Goal: Transaction & Acquisition: Purchase product/service

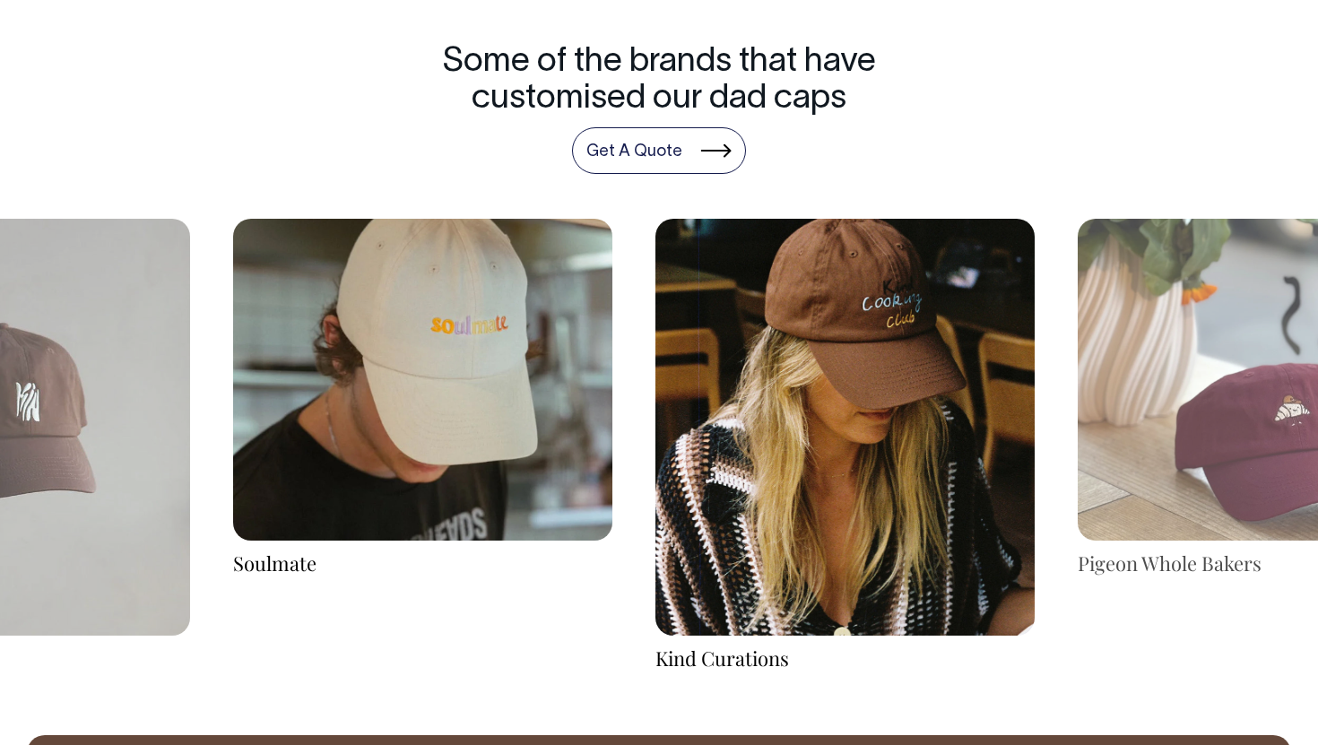
scroll to position [2852, 0]
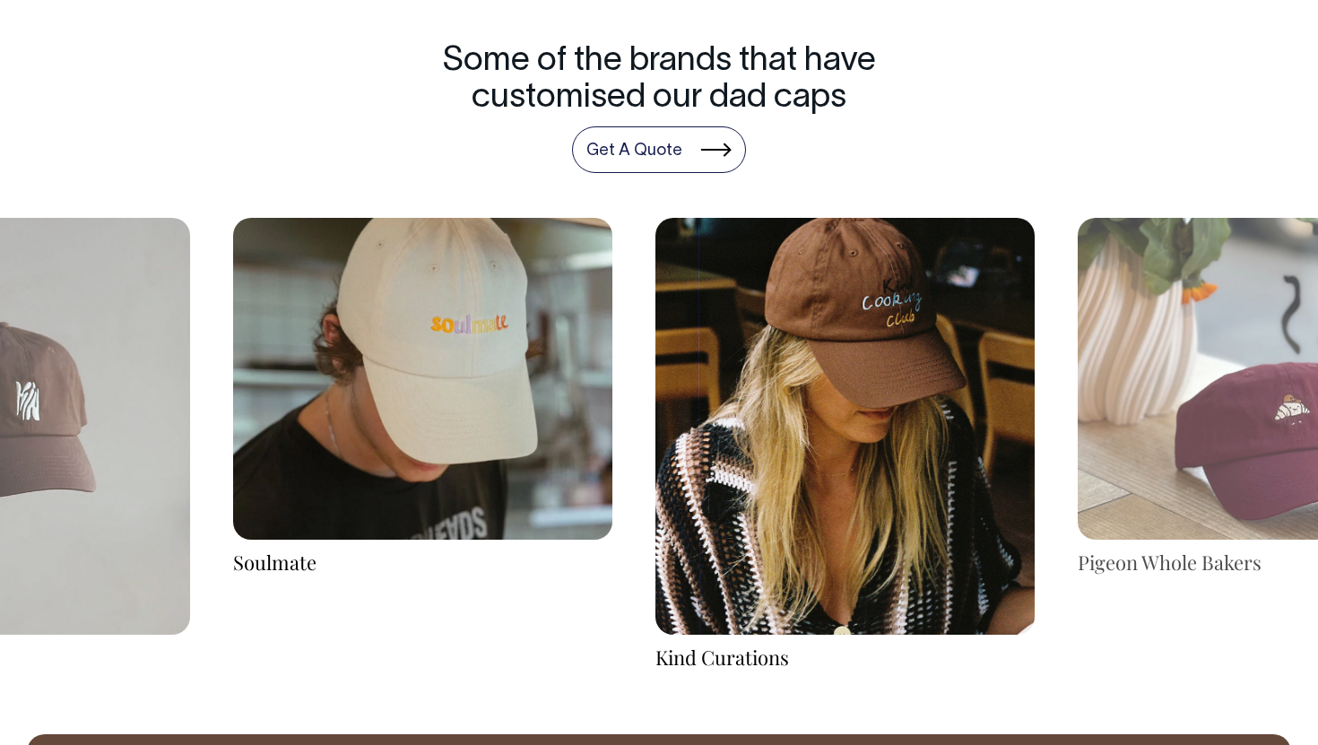
drag, startPoint x: 1242, startPoint y: 389, endPoint x: 722, endPoint y: 408, distance: 520.5
click at [1078, 408] on img at bounding box center [1267, 379] width 379 height 323
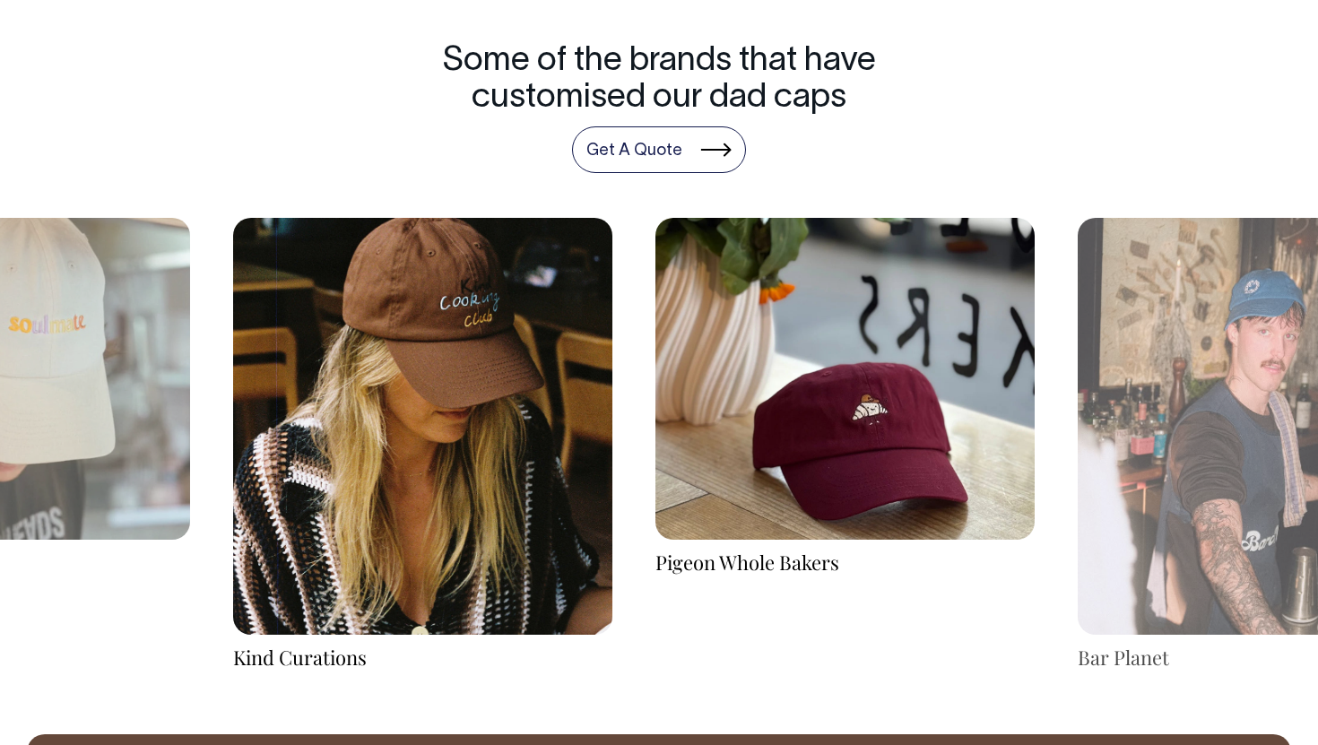
drag, startPoint x: 1110, startPoint y: 439, endPoint x: 546, endPoint y: 476, distance: 565.3
click at [595, 476] on div "Pigeon Whole Bakers Bar Planet La Nipotina" at bounding box center [1268, 445] width 6336 height 454
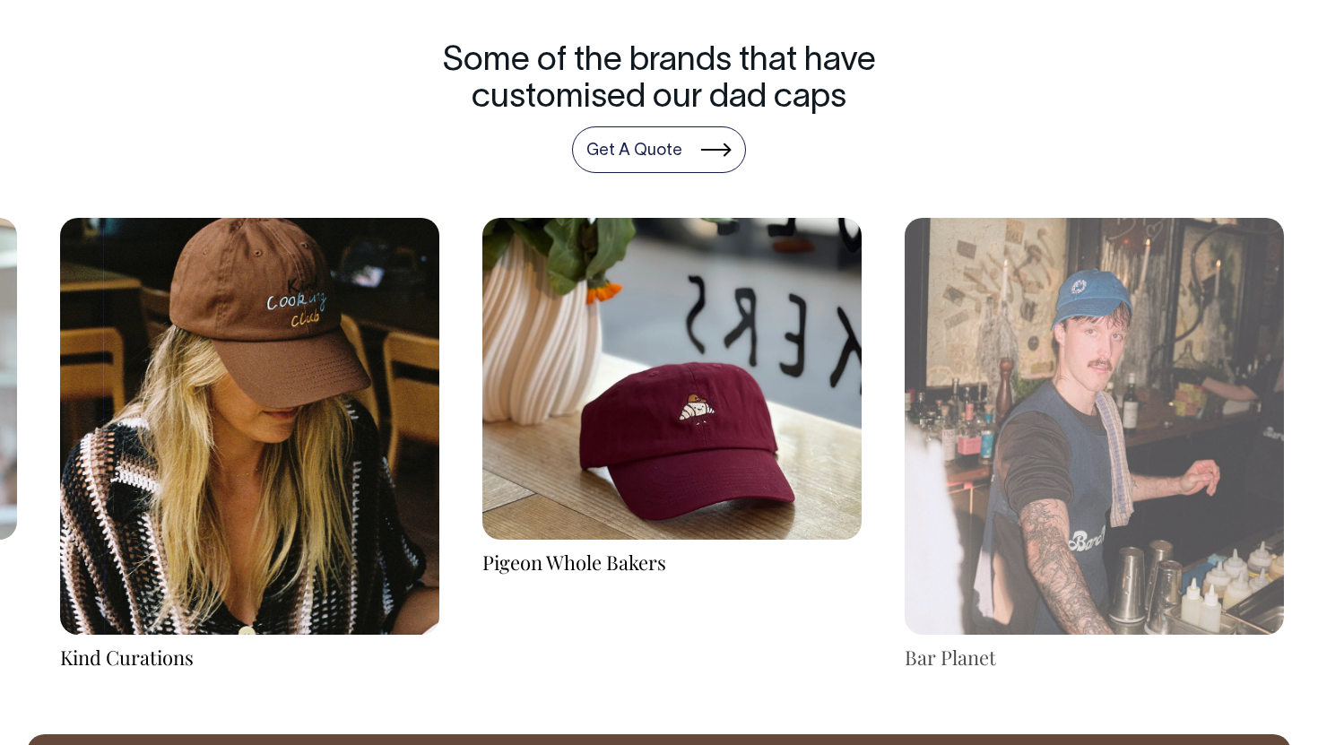
drag, startPoint x: 936, startPoint y: 385, endPoint x: 541, endPoint y: 388, distance: 395.5
click at [559, 385] on img at bounding box center [671, 379] width 379 height 323
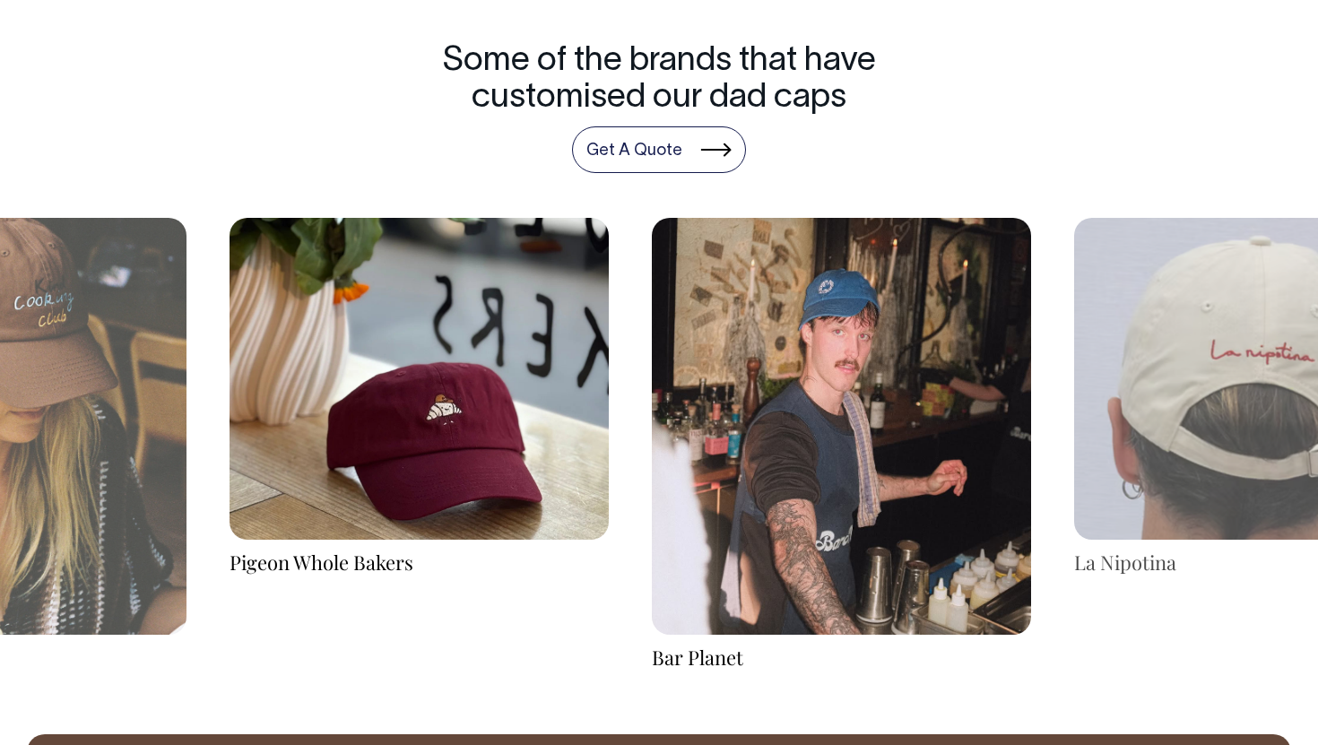
drag, startPoint x: 982, startPoint y: 405, endPoint x: 669, endPoint y: 409, distance: 313.0
click at [672, 409] on img at bounding box center [841, 426] width 379 height 417
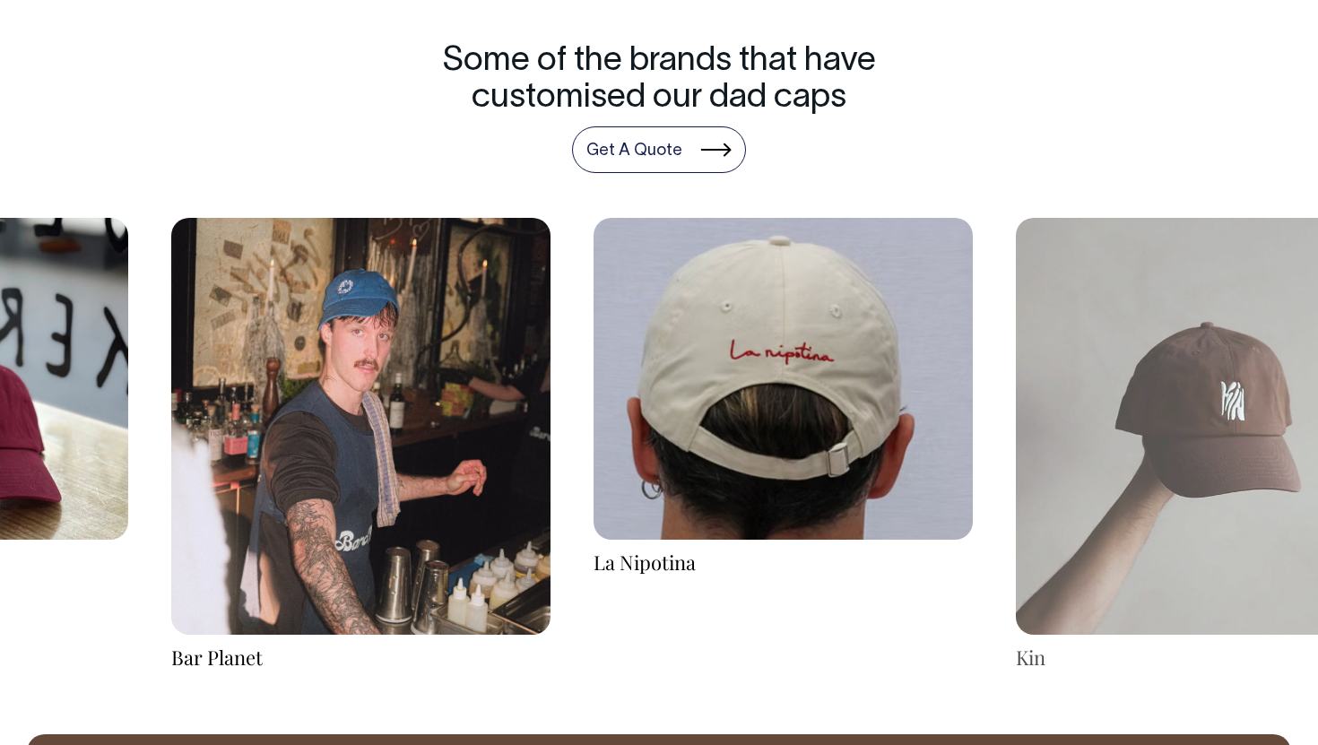
drag, startPoint x: 953, startPoint y: 409, endPoint x: 567, endPoint y: 436, distance: 387.5
click at [594, 434] on img at bounding box center [783, 379] width 379 height 323
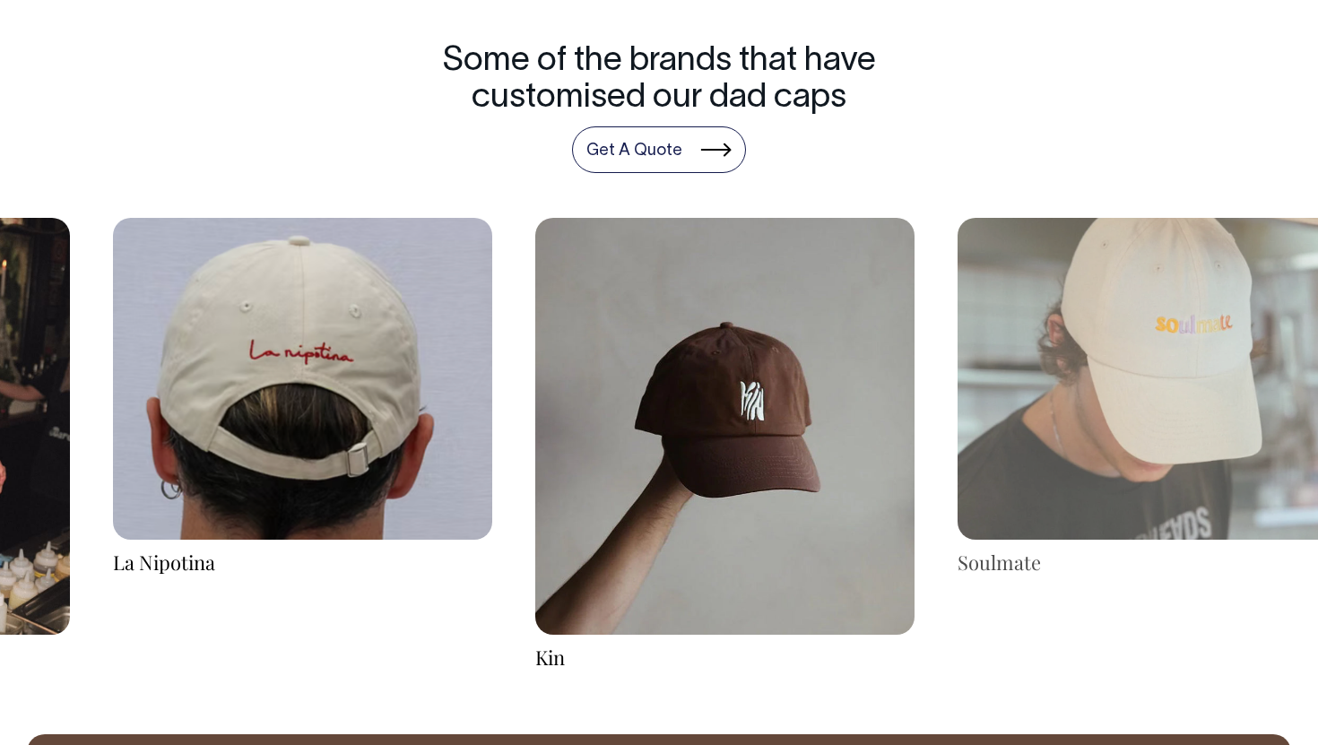
drag, startPoint x: 726, startPoint y: 440, endPoint x: 239, endPoint y: 459, distance: 488.2
click at [535, 459] on img at bounding box center [724, 426] width 379 height 417
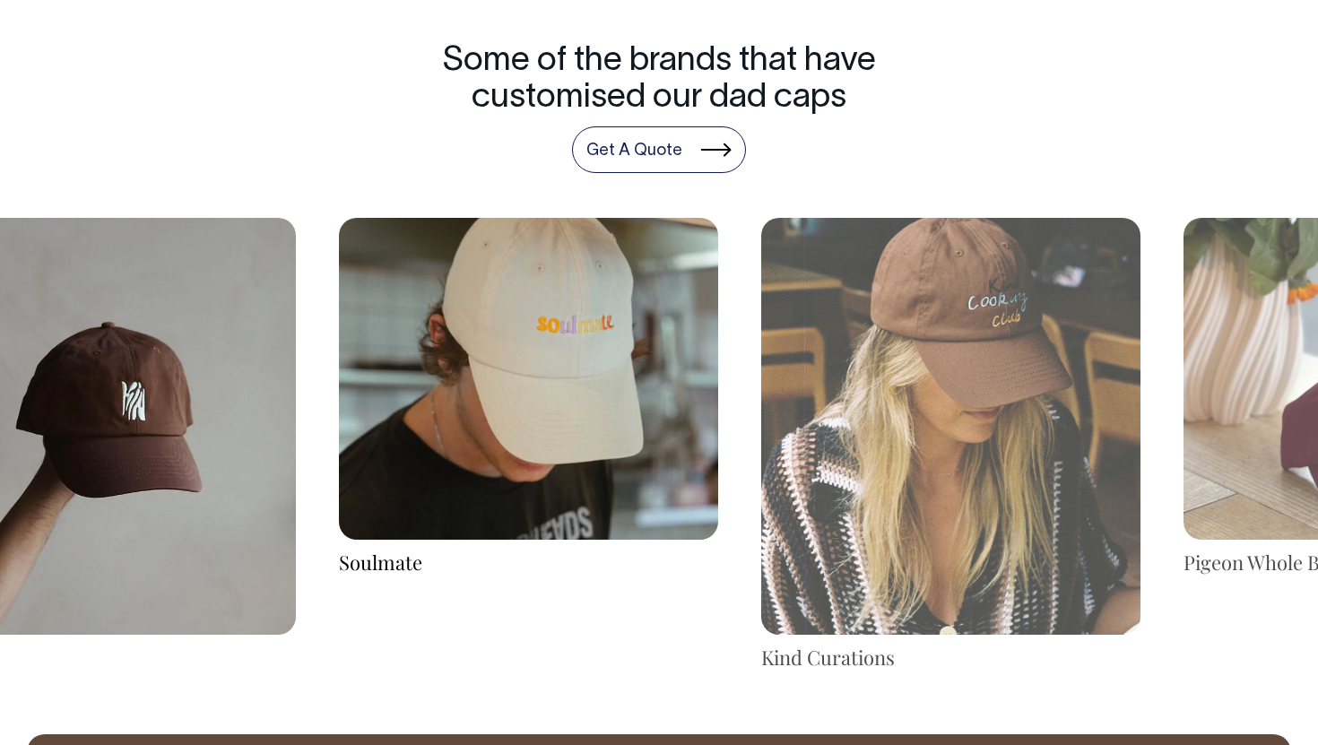
drag, startPoint x: 819, startPoint y: 413, endPoint x: 415, endPoint y: 427, distance: 403.8
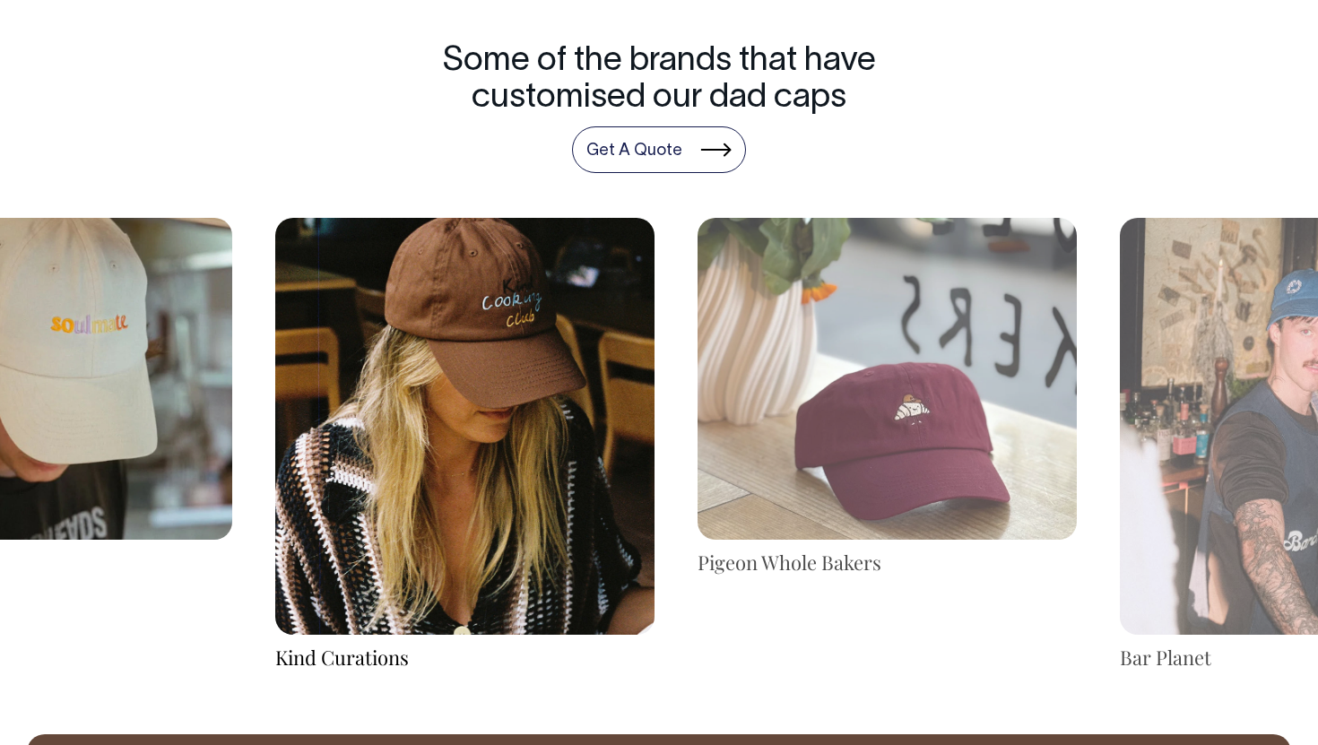
drag, startPoint x: 922, startPoint y: 375, endPoint x: 543, endPoint y: 401, distance: 379.3
click at [543, 401] on img at bounding box center [464, 426] width 379 height 417
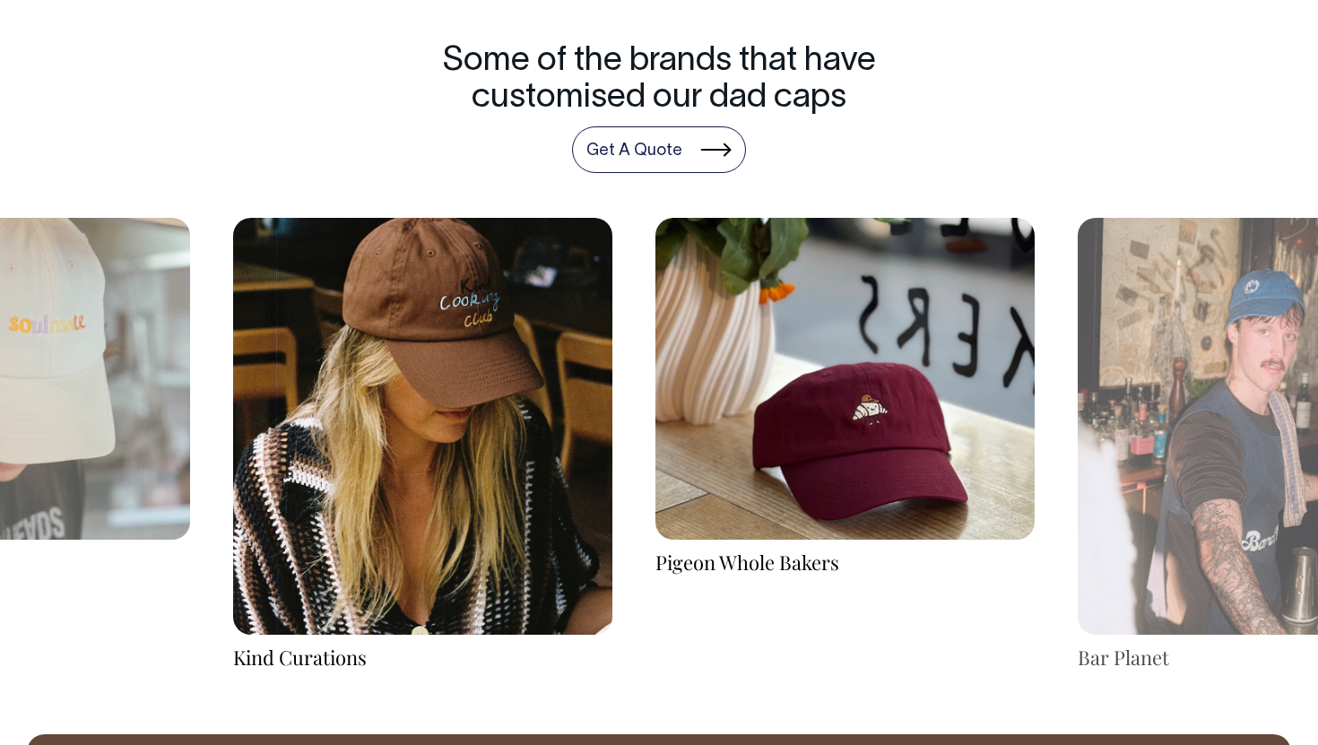
drag, startPoint x: 872, startPoint y: 412, endPoint x: 539, endPoint y: 441, distance: 334.0
click at [656, 441] on img at bounding box center [845, 379] width 379 height 323
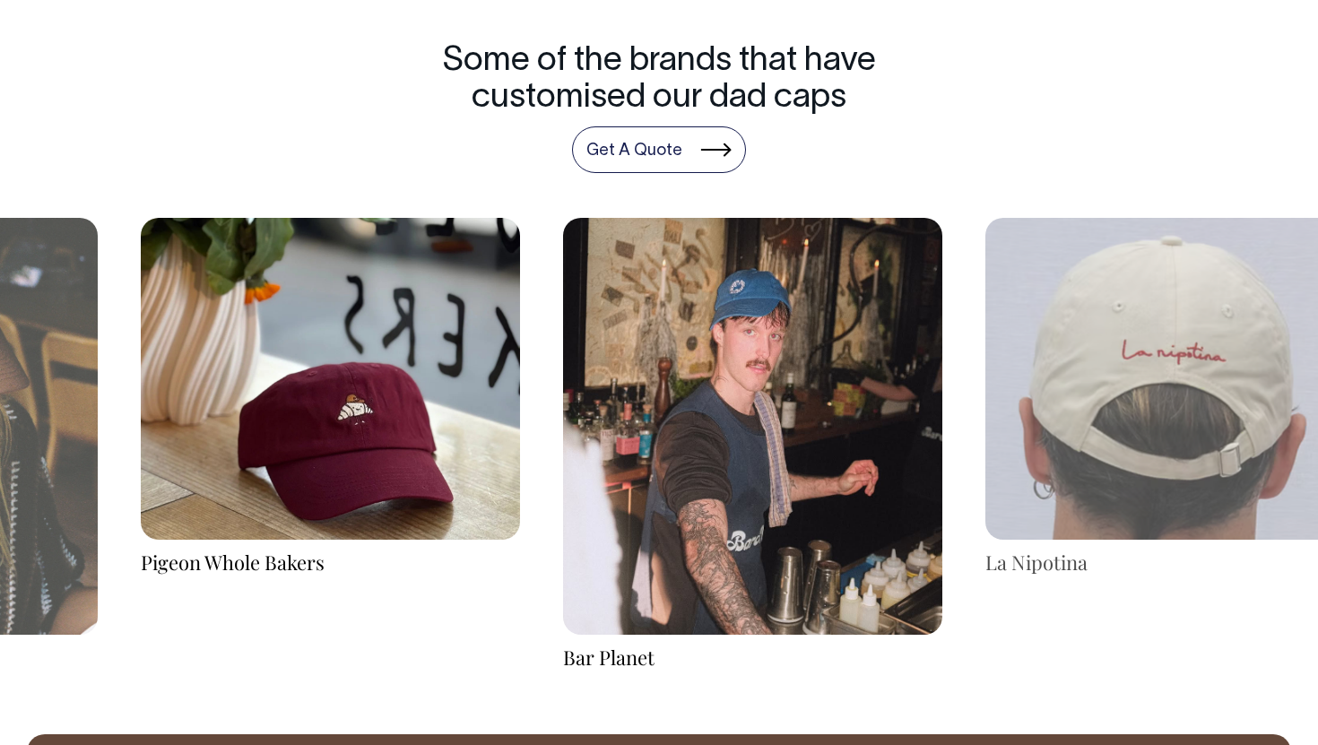
drag, startPoint x: 917, startPoint y: 467, endPoint x: 529, endPoint y: 465, distance: 387.4
click at [563, 466] on img at bounding box center [752, 426] width 379 height 417
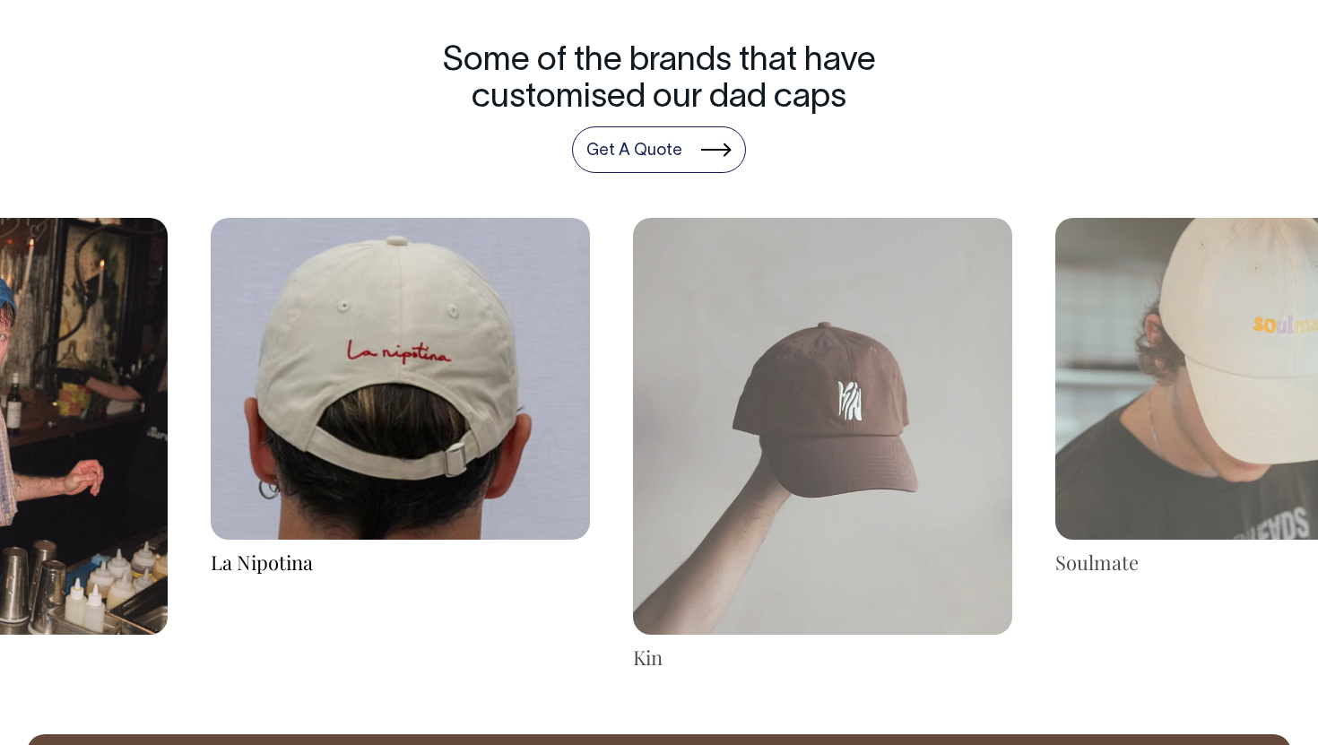
drag, startPoint x: 865, startPoint y: 457, endPoint x: 352, endPoint y: 460, distance: 512.1
click at [366, 464] on img at bounding box center [400, 379] width 379 height 323
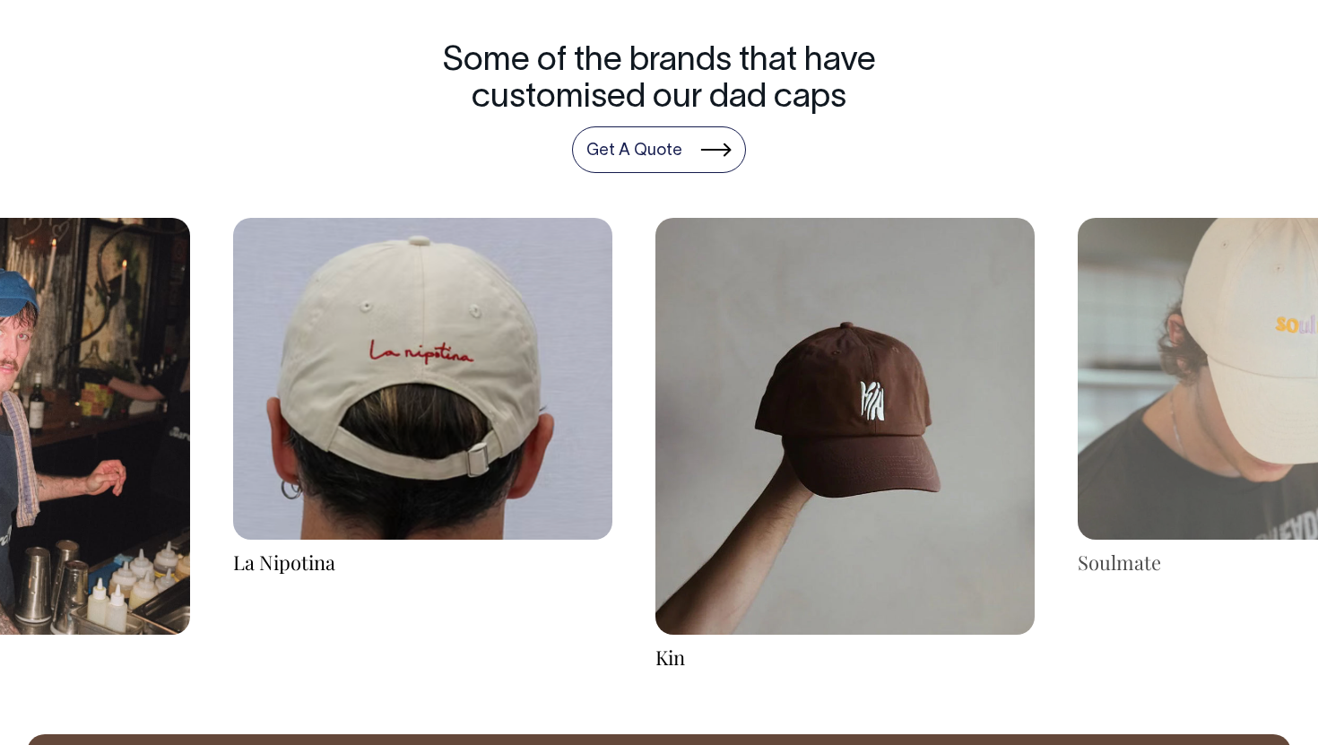
drag, startPoint x: 744, startPoint y: 460, endPoint x: 402, endPoint y: 460, distance: 342.6
click at [656, 460] on img at bounding box center [845, 426] width 379 height 417
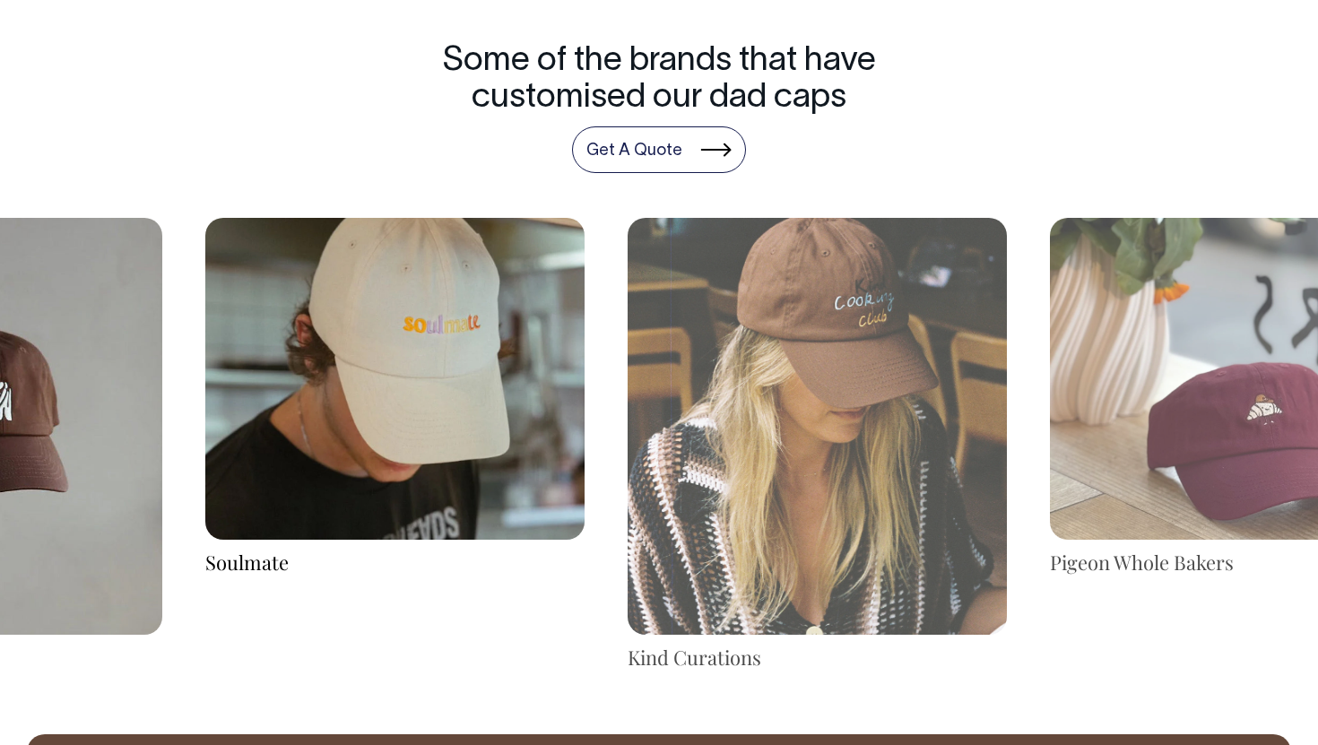
drag, startPoint x: 926, startPoint y: 404, endPoint x: 474, endPoint y: 450, distance: 454.4
click at [474, 450] on img at bounding box center [394, 379] width 379 height 323
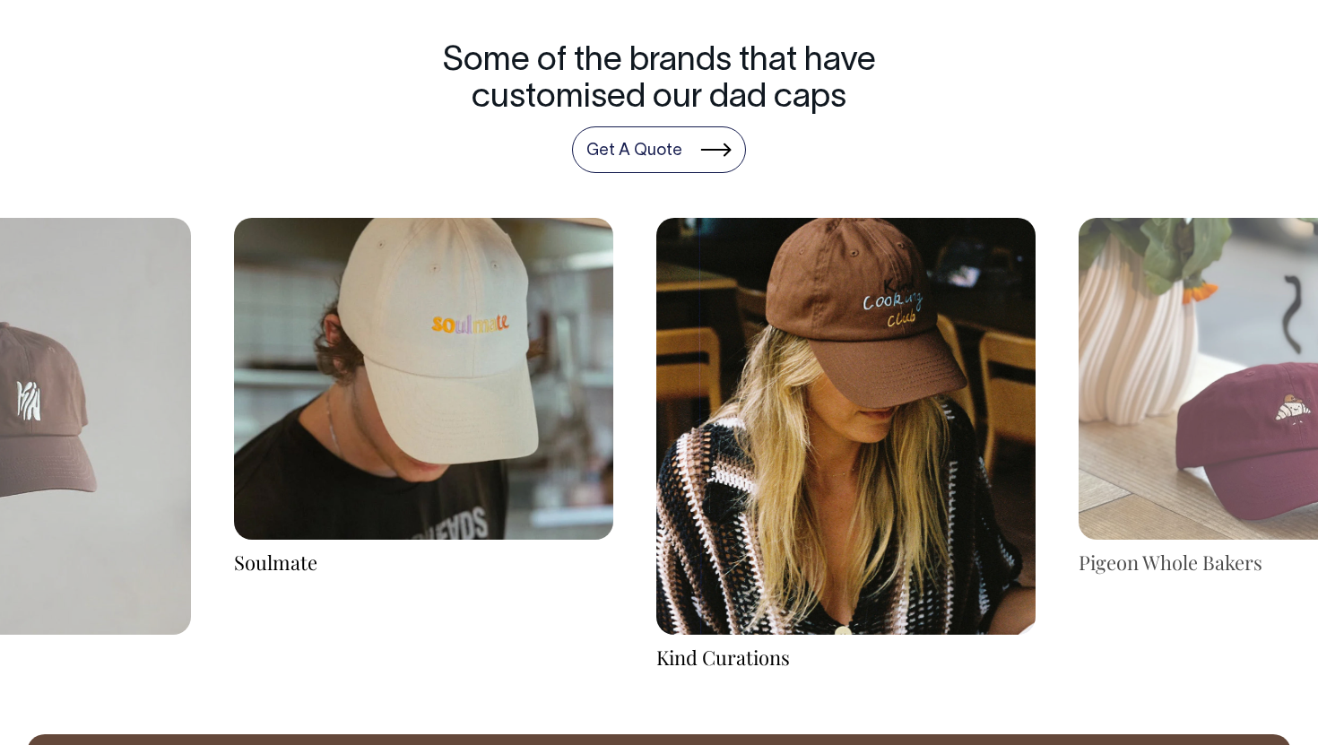
drag, startPoint x: 577, startPoint y: 408, endPoint x: 912, endPoint y: 342, distance: 341.9
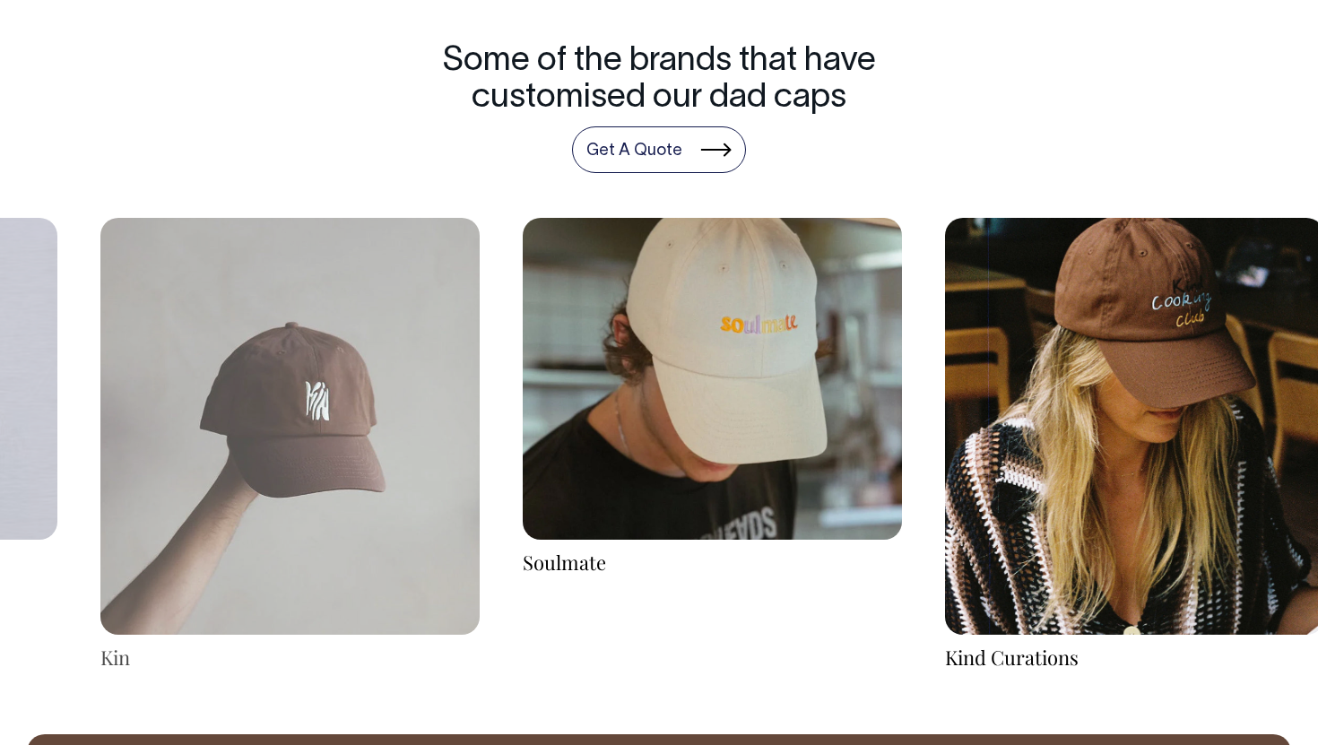
drag, startPoint x: 718, startPoint y: 376, endPoint x: 1096, endPoint y: 331, distance: 380.2
click at [1095, 332] on img at bounding box center [1134, 426] width 379 height 417
